Goal: Task Accomplishment & Management: Use online tool/utility

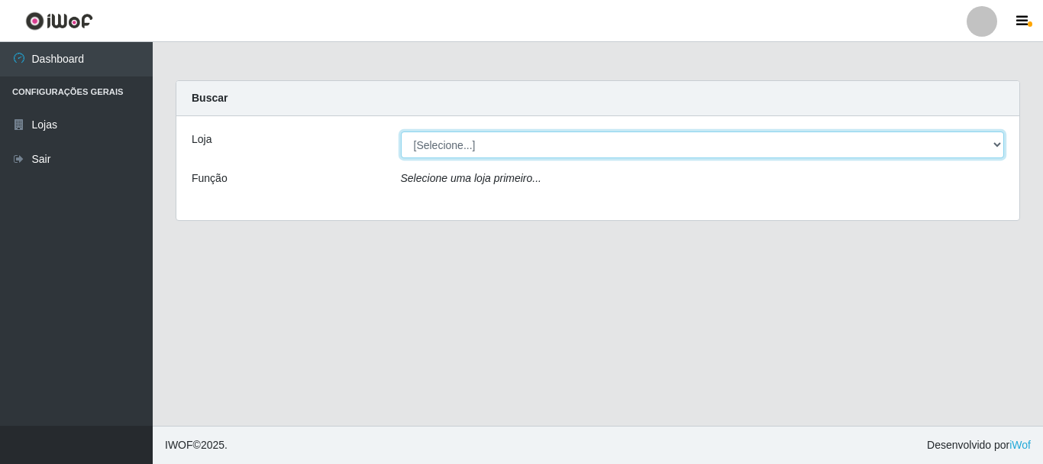
click at [506, 147] on select "[Selecione...] [GEOGRAPHIC_DATA] [GEOGRAPHIC_DATA]" at bounding box center [703, 144] width 604 height 27
select select "64"
click at [401, 131] on select "[Selecione...] [GEOGRAPHIC_DATA] [GEOGRAPHIC_DATA]" at bounding box center [703, 144] width 604 height 27
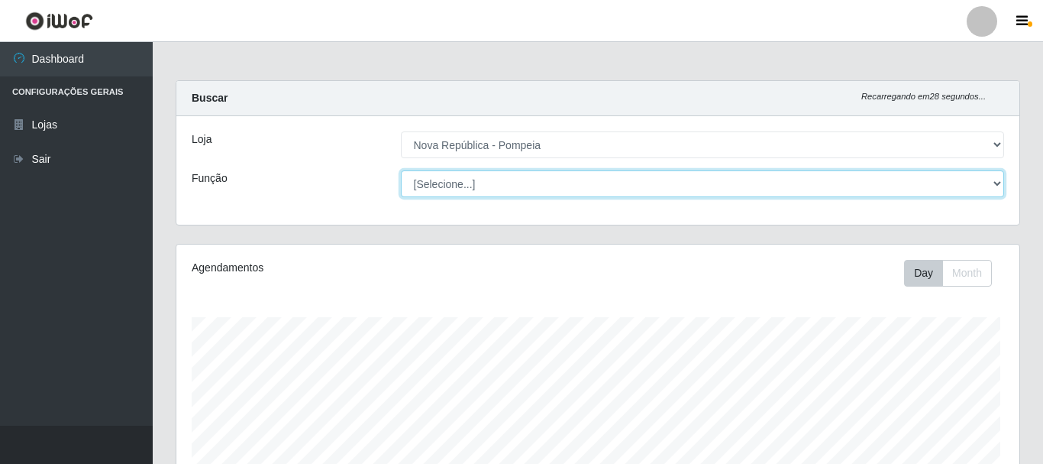
click at [525, 189] on select "[Selecione...] Balconista Operador de Caixa Recepcionista Repositor" at bounding box center [703, 183] width 604 height 27
select select "22"
click at [399, 170] on select "[Selecione...] Balconista Operador de Caixa Recepcionista Repositor" at bounding box center [699, 183] width 601 height 27
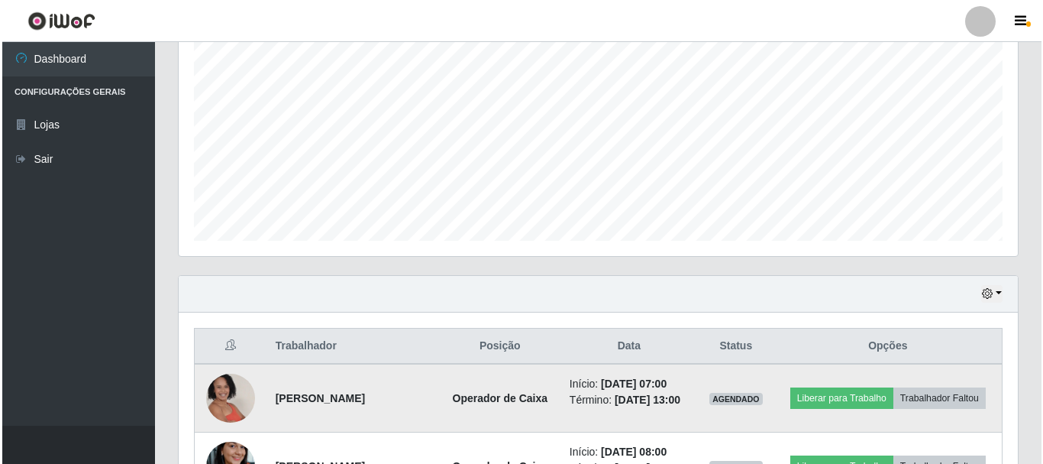
scroll to position [458, 0]
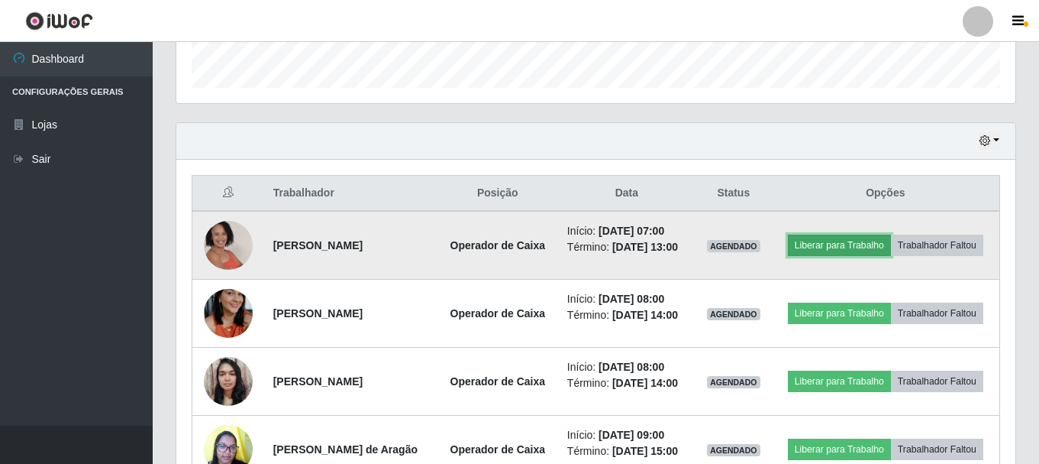
click at [885, 240] on button "Liberar para Trabalho" at bounding box center [839, 244] width 103 height 21
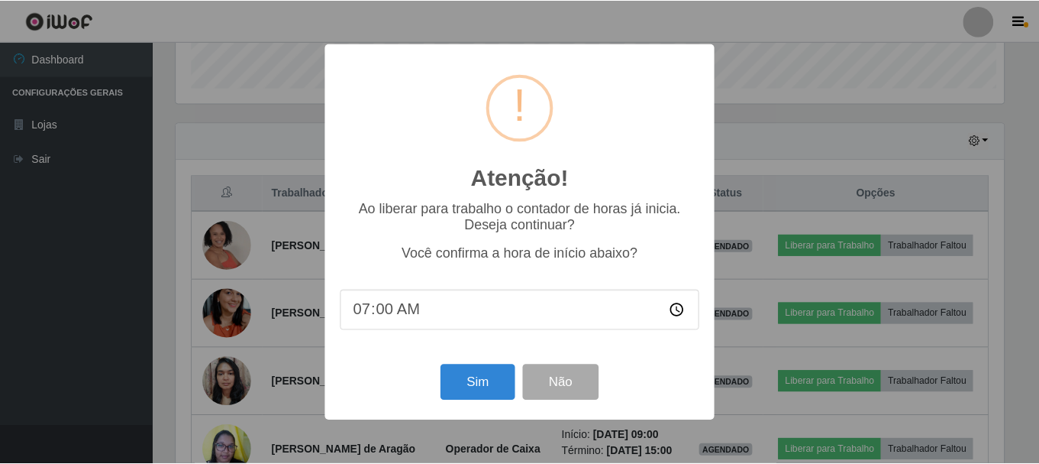
scroll to position [317, 832]
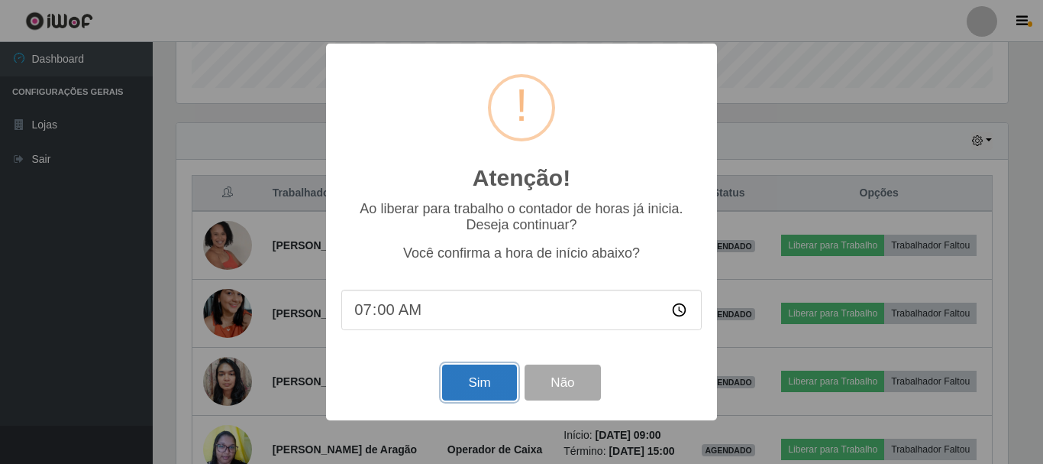
click at [481, 375] on button "Sim" at bounding box center [479, 382] width 74 height 36
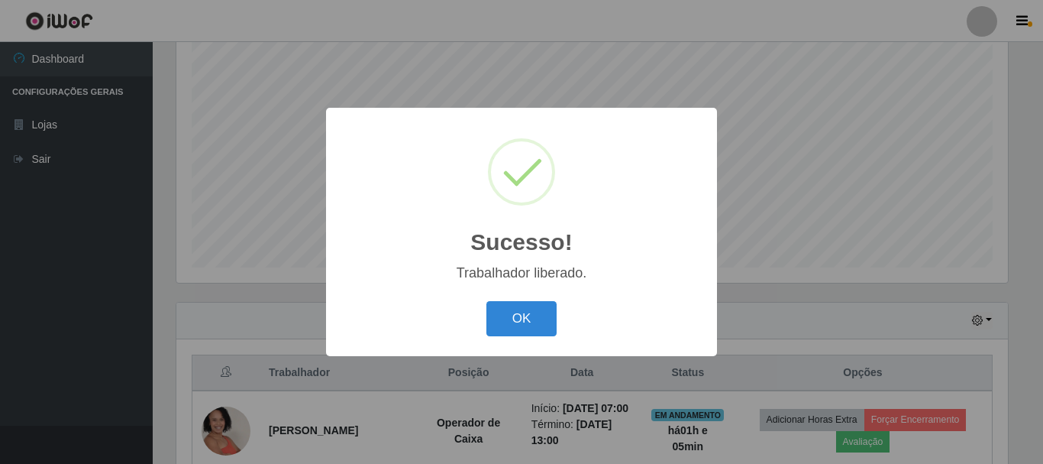
drag, startPoint x: 532, startPoint y: 317, endPoint x: 574, endPoint y: 296, distance: 47.8
click at [535, 316] on button "OK" at bounding box center [521, 319] width 71 height 36
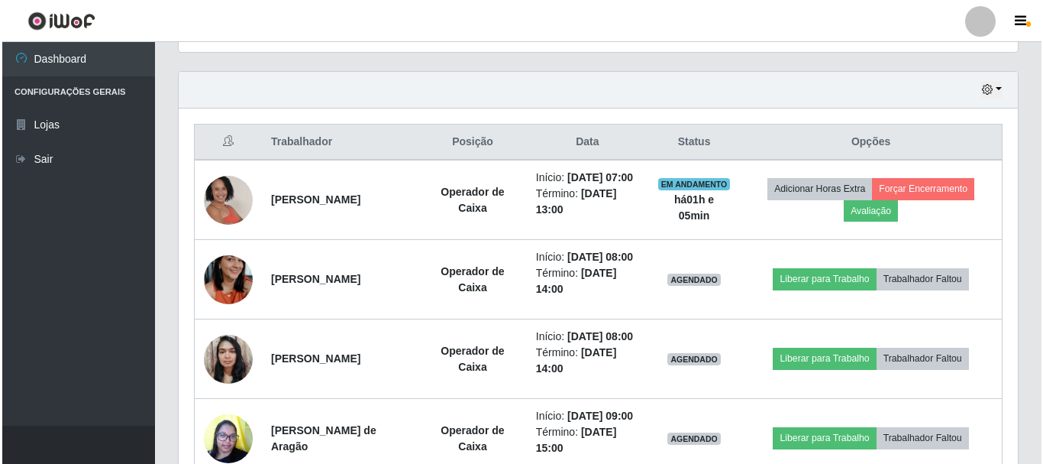
scroll to position [584, 0]
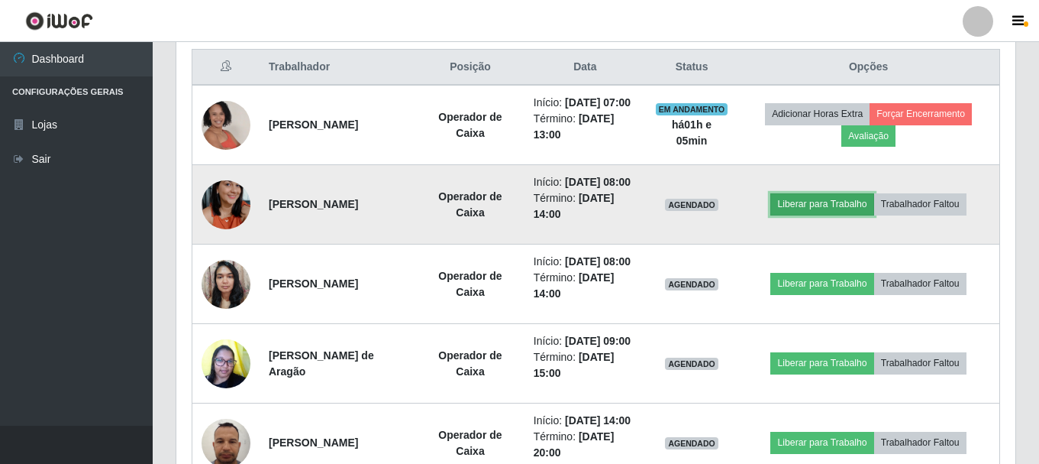
click at [815, 215] on button "Liberar para Trabalho" at bounding box center [822, 203] width 103 height 21
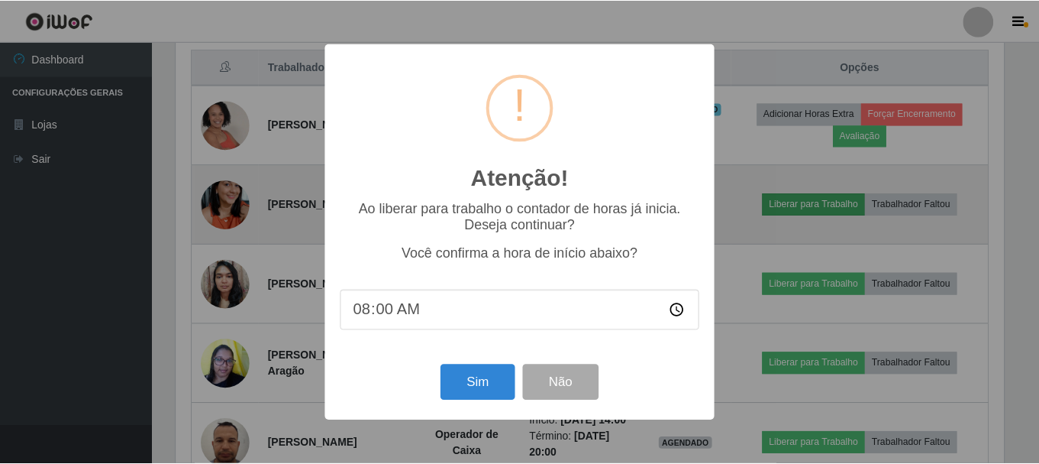
scroll to position [317, 832]
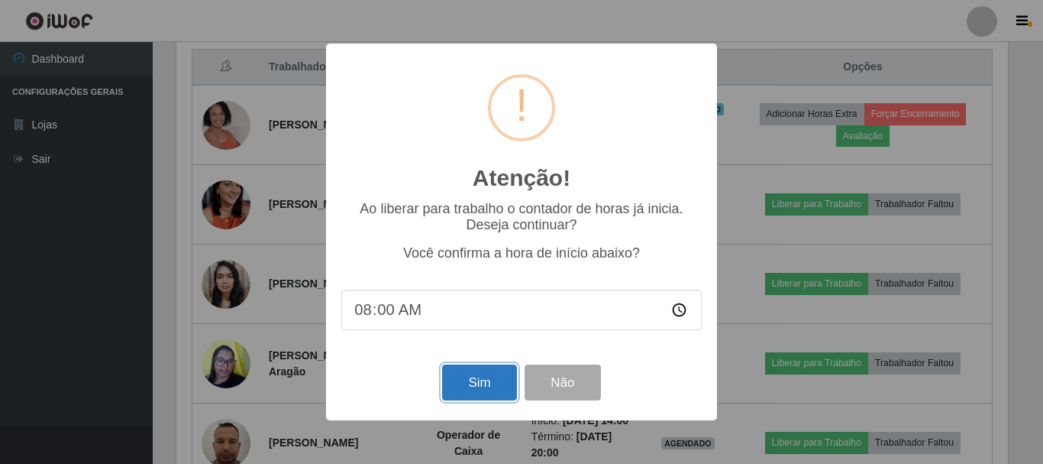
click at [481, 376] on button "Sim" at bounding box center [479, 382] width 74 height 36
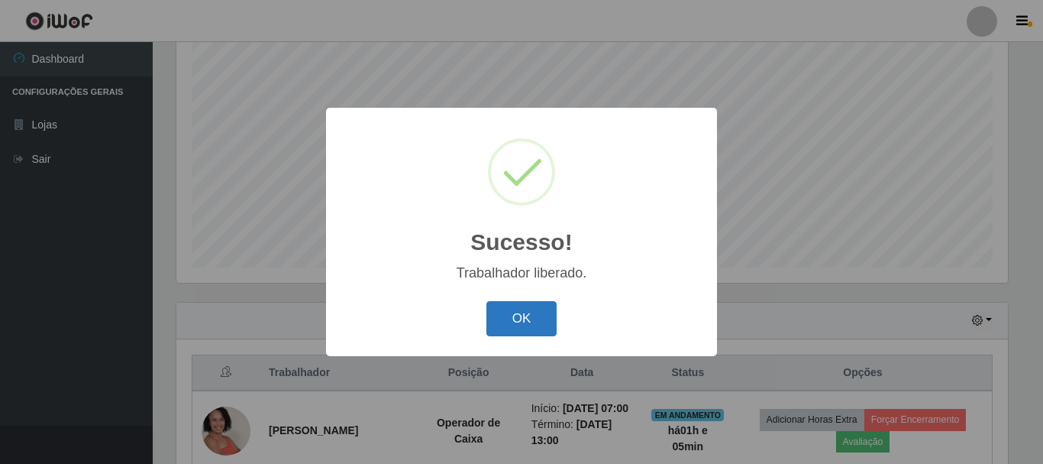
drag, startPoint x: 512, startPoint y: 328, endPoint x: 552, endPoint y: 309, distance: 44.1
click at [512, 326] on button "OK" at bounding box center [521, 319] width 71 height 36
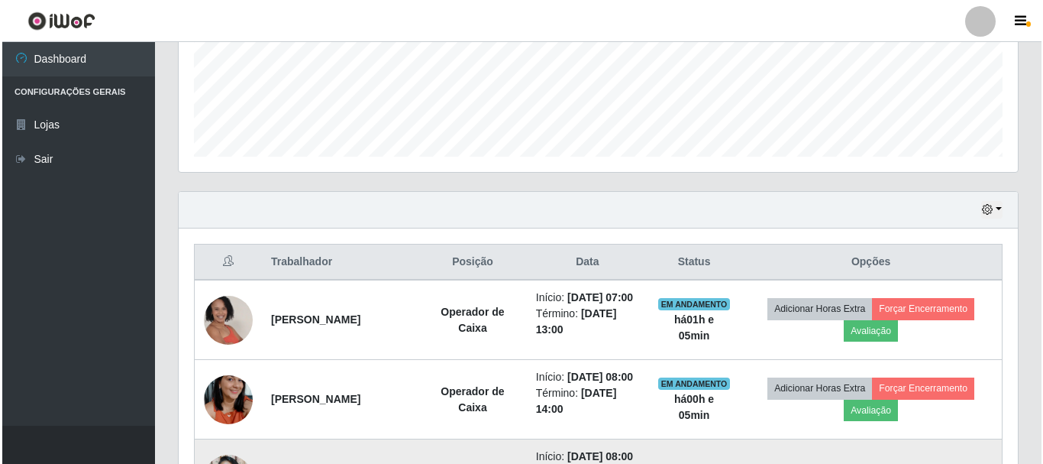
scroll to position [661, 0]
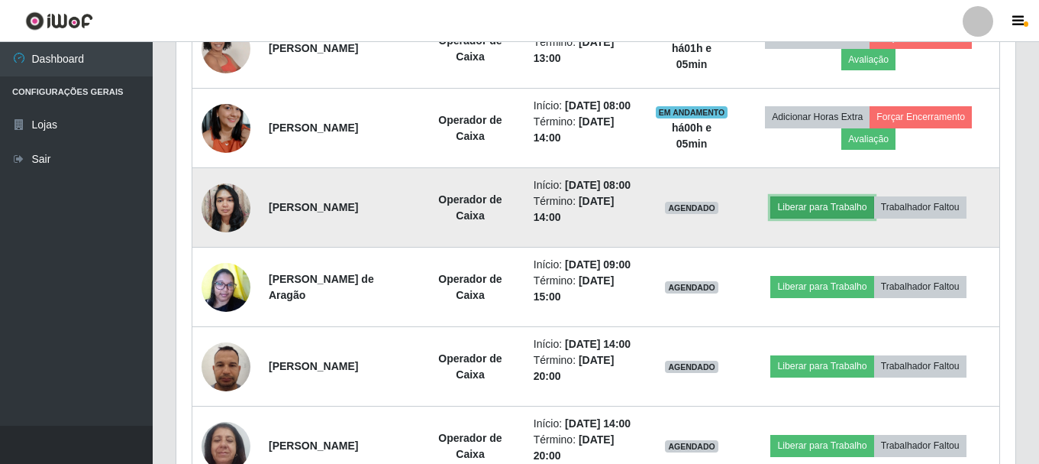
click at [816, 218] on button "Liberar para Trabalho" at bounding box center [822, 206] width 103 height 21
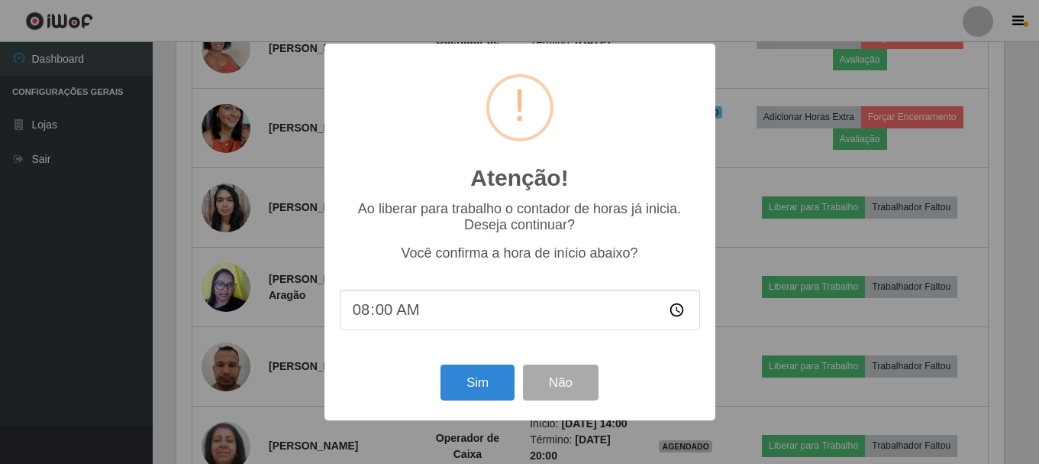
scroll to position [317, 832]
click at [474, 390] on button "Sim" at bounding box center [479, 382] width 74 height 36
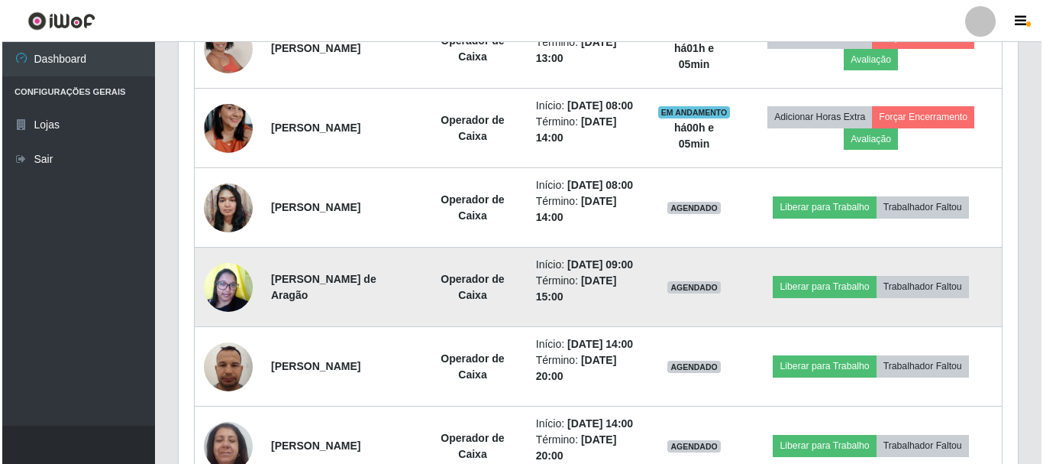
scroll to position [0, 0]
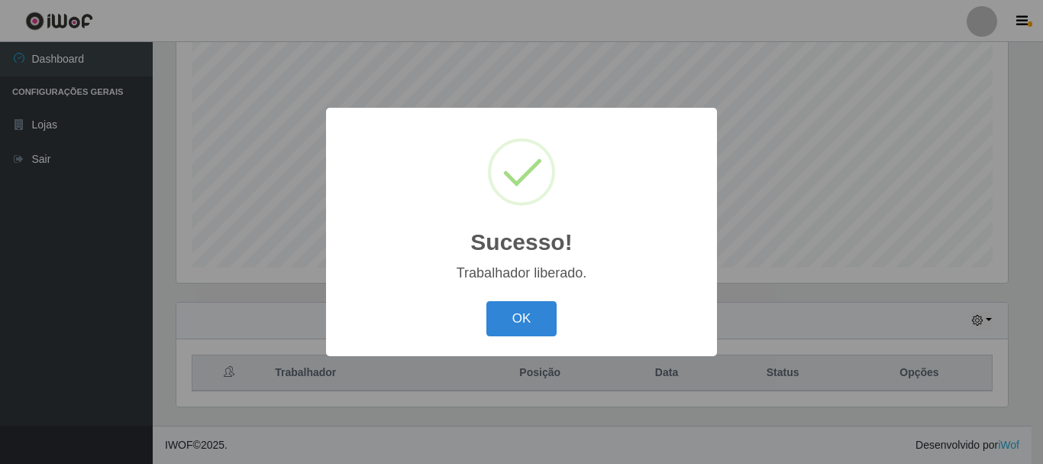
click at [516, 317] on button "OK" at bounding box center [521, 319] width 71 height 36
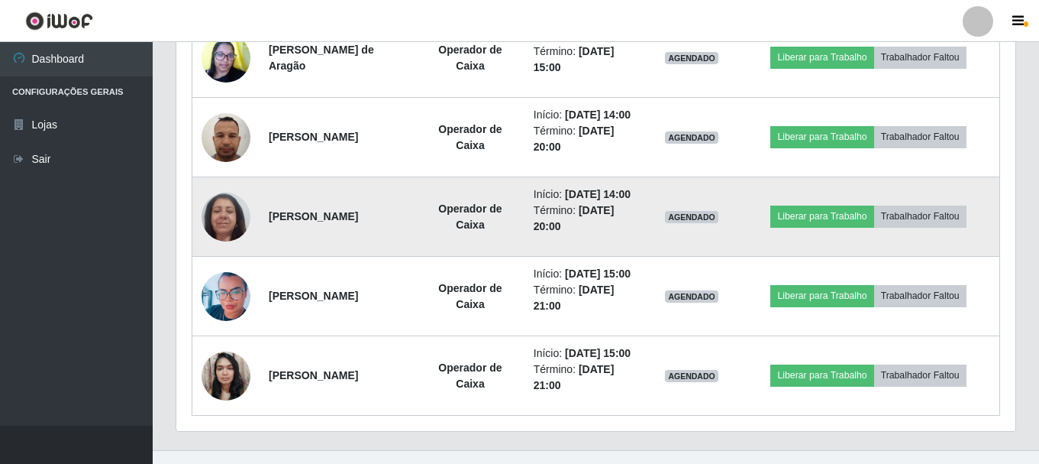
scroll to position [584, 0]
